Goal: Information Seeking & Learning: Learn about a topic

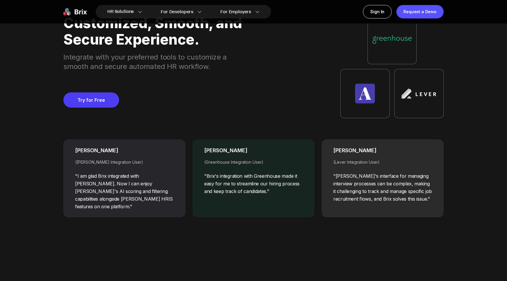
scroll to position [2442, 0]
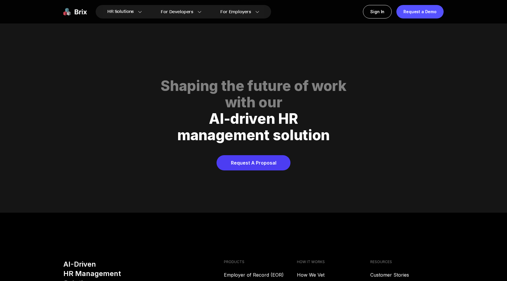
scroll to position [2999, 0]
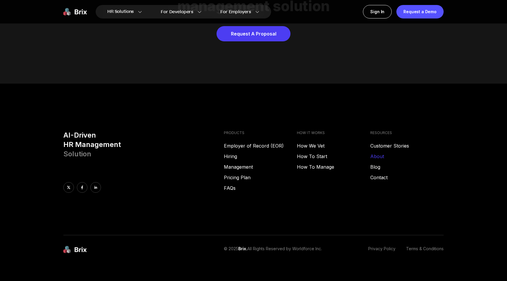
click at [378, 153] on link "About" at bounding box center [406, 156] width 73 height 7
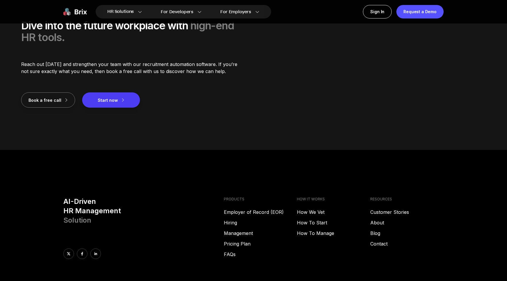
scroll to position [804, 0]
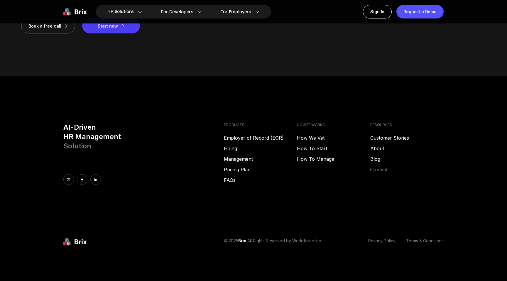
click at [442, 123] on h4 "RESOURCES" at bounding box center [406, 125] width 73 height 5
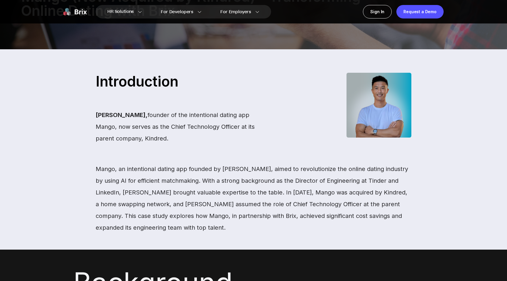
scroll to position [90, 0]
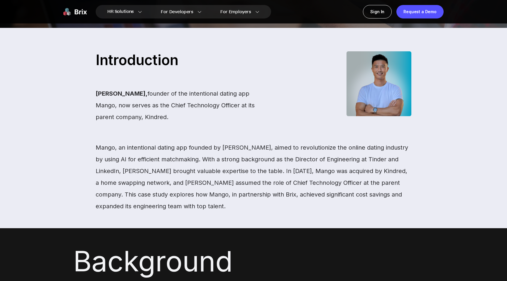
click at [442, 102] on div "Introduction Bryan Li, founder of the intentional dating app Mango, now serves …" at bounding box center [253, 128] width 507 height 200
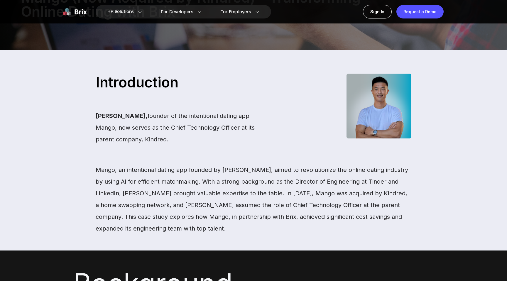
scroll to position [0, 0]
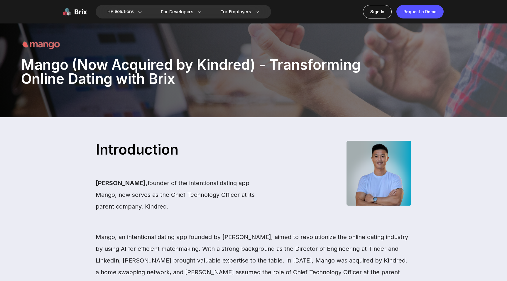
click at [80, 16] on img at bounding box center [74, 12] width 23 height 14
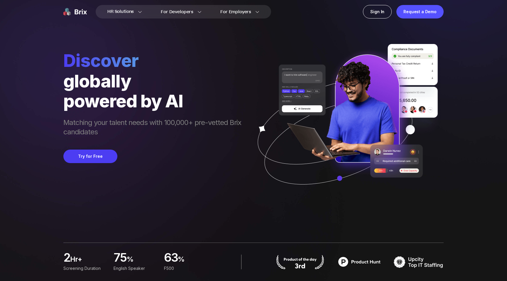
click at [474, 89] on div "HR Solutions HR Solutions Recruiter HR Assistant Global Talent Network Onboardi…" at bounding box center [253, 140] width 479 height 281
